Goal: Complete application form

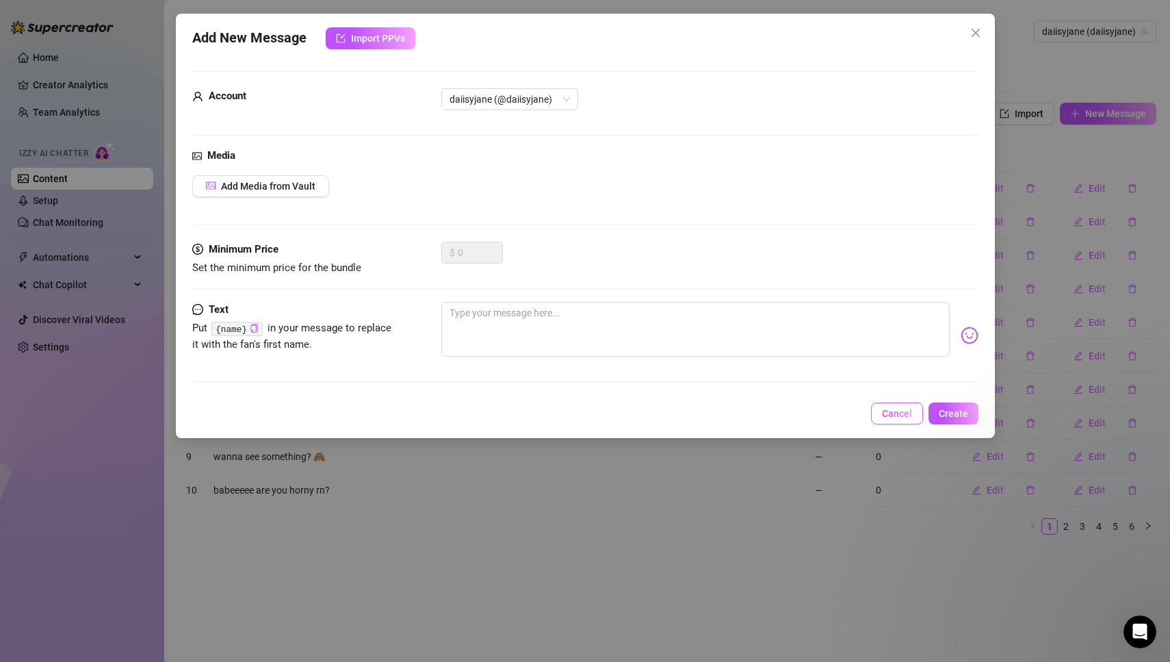
click at [902, 409] on span "Cancel" at bounding box center [897, 413] width 30 height 11
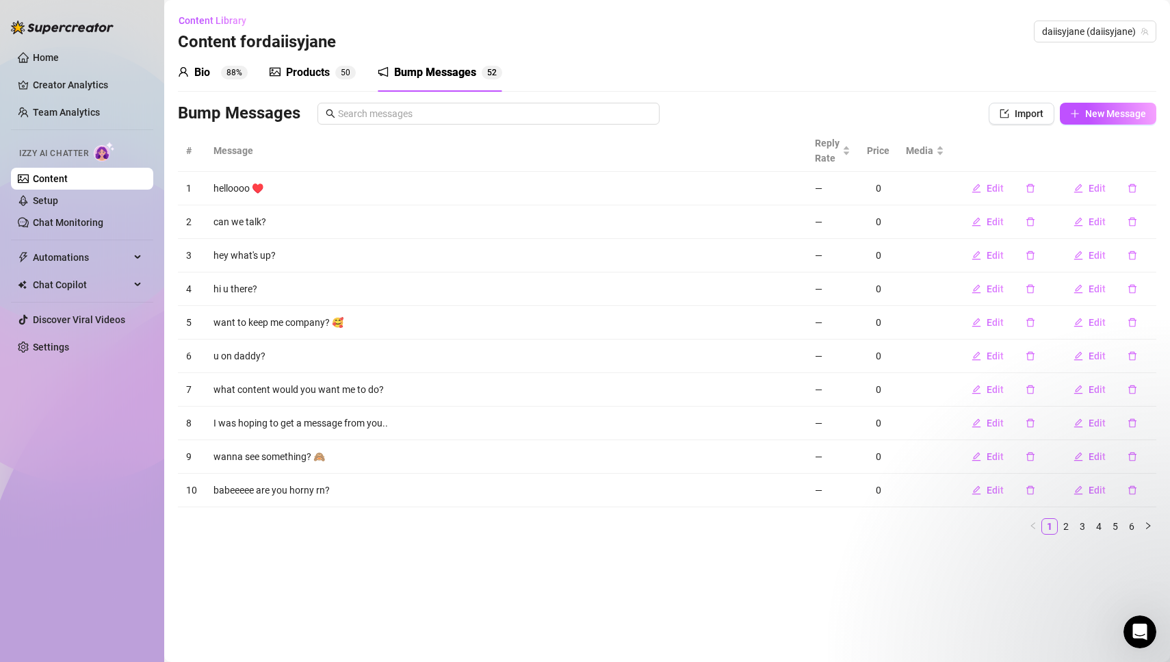
click at [107, 437] on div "Home Creator Analytics Team Analytics Izzy AI Chatter Content Setup Chat Monito…" at bounding box center [82, 324] width 142 height 649
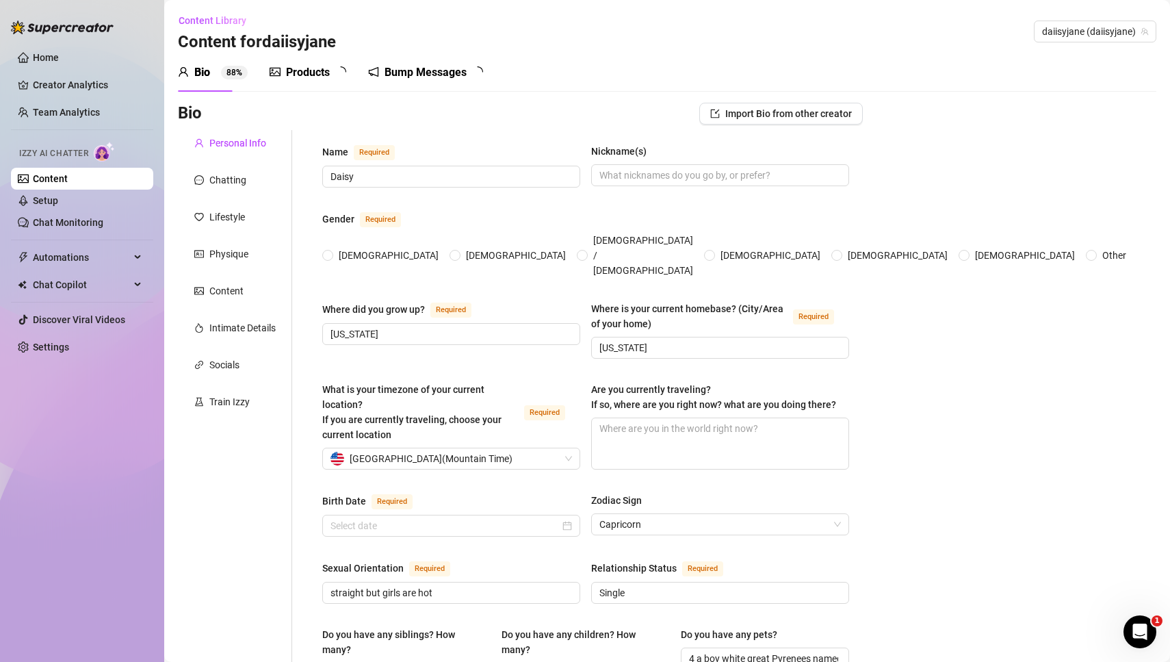
radio input "true"
type input "[DATE]"
click at [42, 428] on div "Home Creator Analytics Team Analytics Izzy AI Chatter Content Setup Chat Monito…" at bounding box center [82, 324] width 142 height 649
radio input "true"
type input "[DATE]"
